Goal: Task Accomplishment & Management: Manage account settings

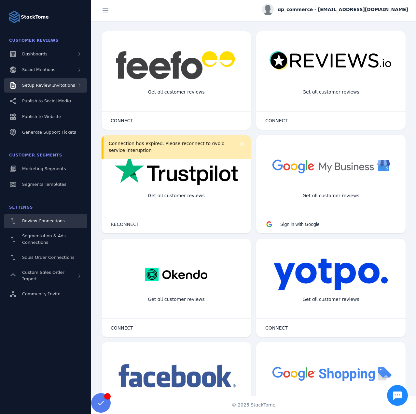
click at [51, 81] on div "Setup Review Invitations" at bounding box center [45, 85] width 83 height 14
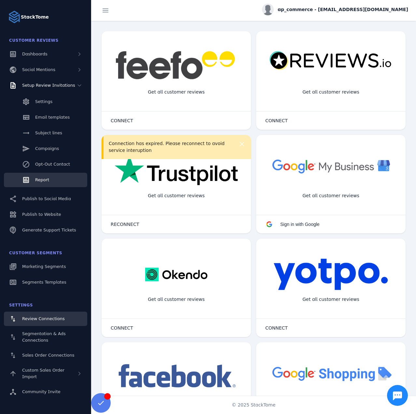
click at [44, 180] on span "Report" at bounding box center [42, 179] width 14 height 5
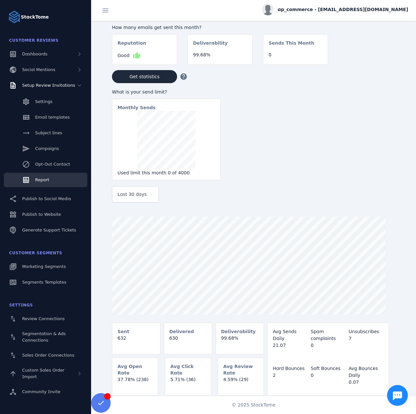
click at [357, 12] on span "ap_commerce - [EMAIL_ADDRESS][DOMAIN_NAME]" at bounding box center [343, 9] width 131 height 7
click at [390, 61] on span "Sign out" at bounding box center [387, 63] width 19 height 8
